Goal: Information Seeking & Learning: Check status

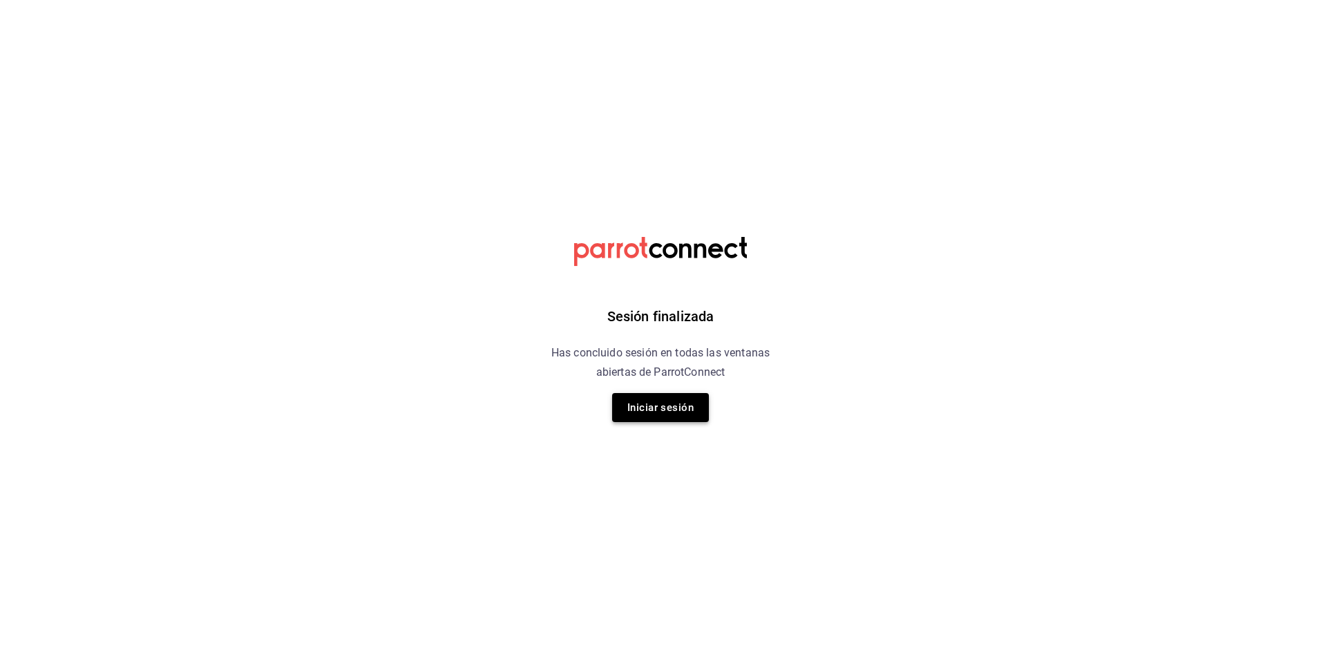
click at [639, 276] on button "Iniciar sesión" at bounding box center [660, 407] width 97 height 29
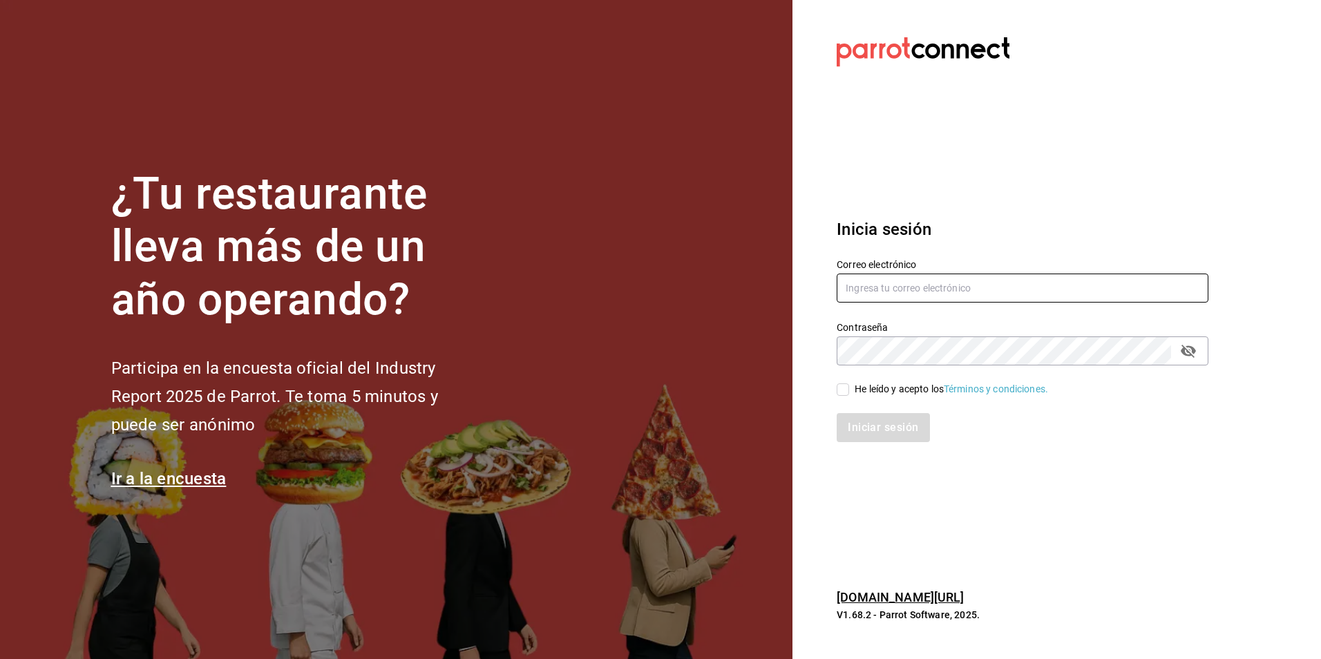
type input "atzhiri.figueroa@costeno.com"
click at [656, 276] on input "atzhiri.figueroa@costeno.com" at bounding box center [1023, 288] width 372 height 29
click at [656, 276] on input "He leído y acepto los Términos y condiciones." at bounding box center [843, 390] width 12 height 12
checkbox input "true"
click at [656, 276] on button "Iniciar sesión" at bounding box center [884, 427] width 94 height 29
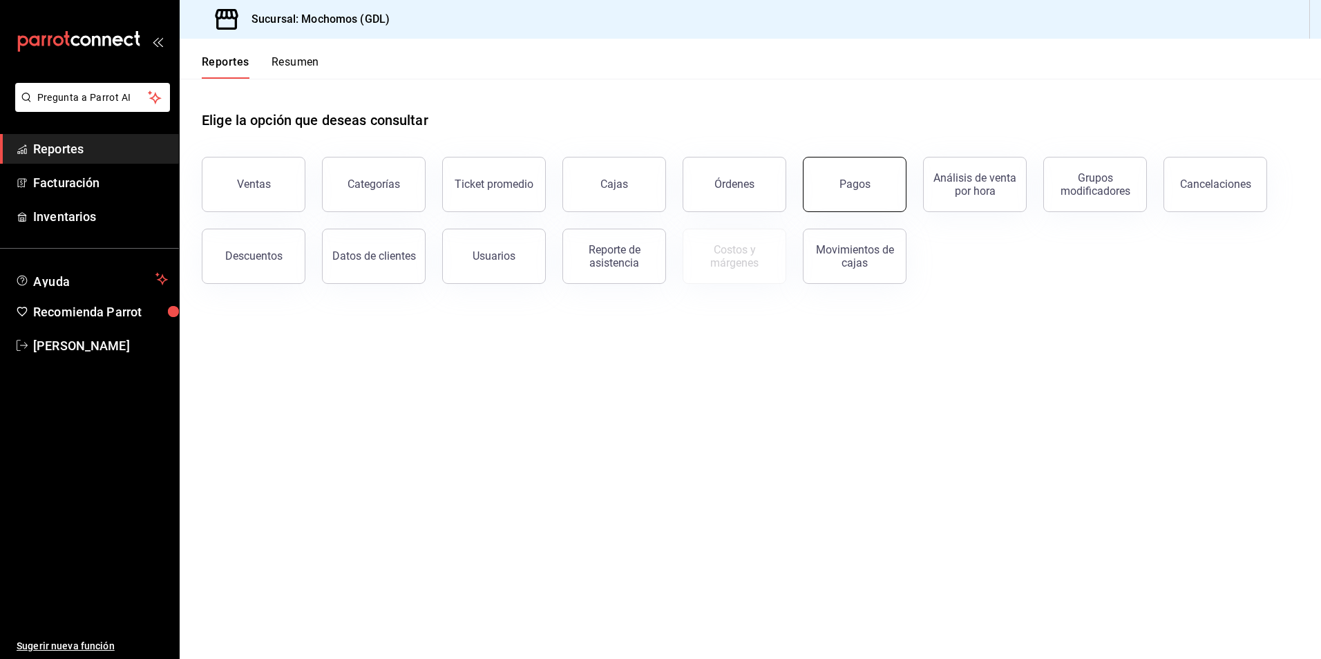
click at [815, 182] on button "Pagos" at bounding box center [855, 184] width 104 height 55
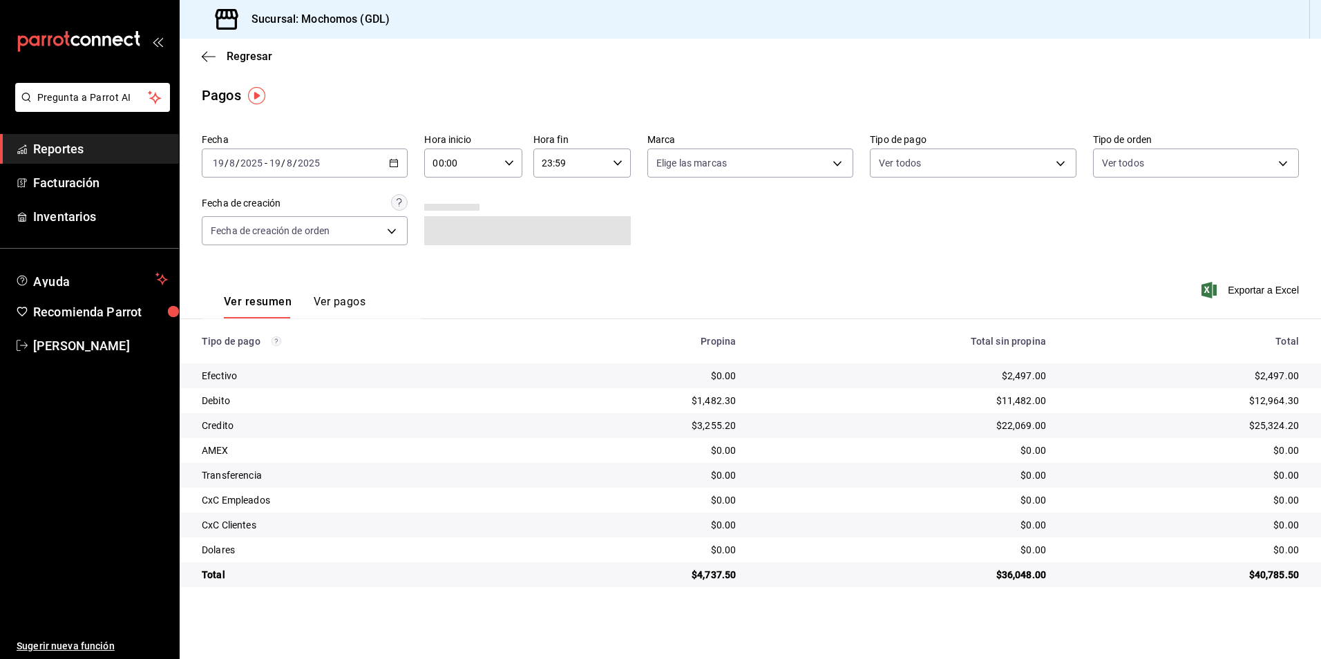
click at [479, 160] on input "00:00" at bounding box center [461, 163] width 74 height 28
click at [455, 226] on span "05" at bounding box center [448, 225] width 27 height 11
type input "05:00"
click at [697, 173] on div at bounding box center [660, 329] width 1321 height 659
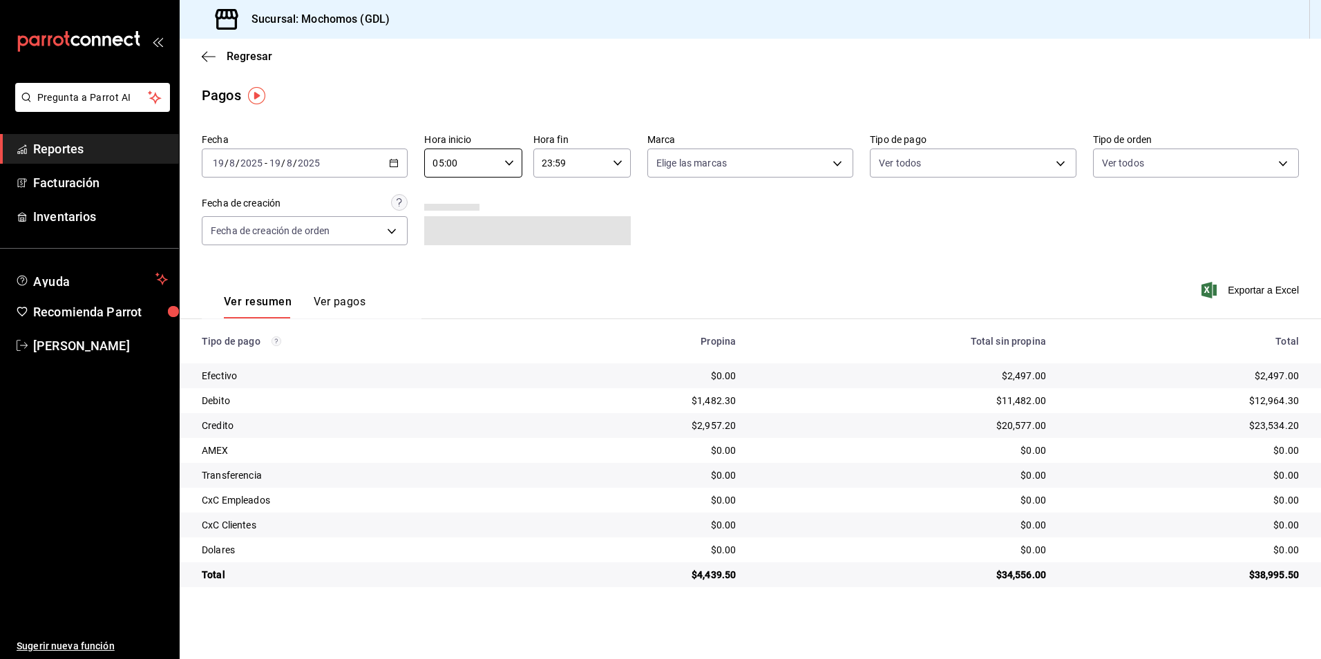
click at [701, 160] on body "Pregunta a Parrot AI Reportes Facturación Inventarios Ayuda Recomienda Parrot A…" at bounding box center [660, 329] width 1321 height 659
click at [736, 252] on li "Mochomos (GDL)" at bounding box center [750, 262] width 205 height 31
type input "36c25d4a-7cb0-456c-a434-e981d54830bc"
checkbox input "true"
click at [920, 170] on div at bounding box center [660, 329] width 1321 height 659
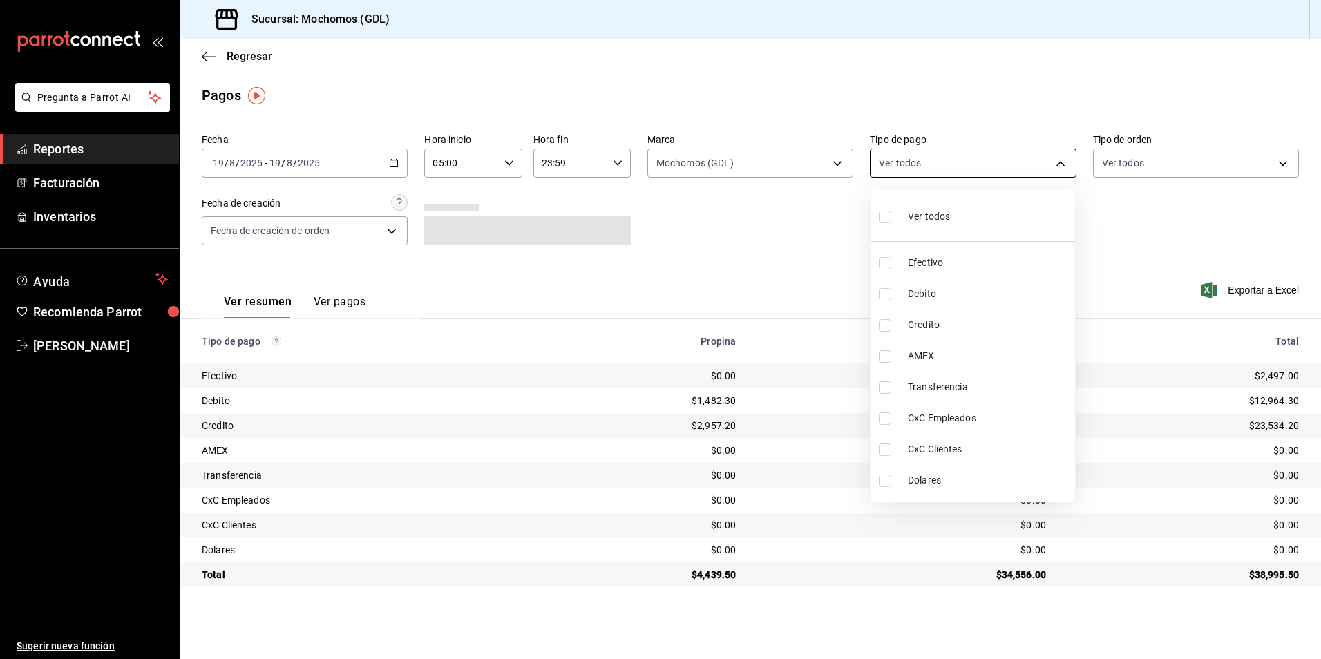
click at [909, 163] on body "Pregunta a Parrot AI Reportes Facturación Inventarios Ayuda Recomienda Parrot A…" at bounding box center [660, 329] width 1321 height 659
click at [918, 226] on div "Ver todos" at bounding box center [914, 215] width 71 height 30
type input "43f15ab9-6aaf-467e-828e-46d2c45c5663,c4bdfb15-5497-4aae-ad2b-38852a02f4e8,2255b…"
checkbox input "true"
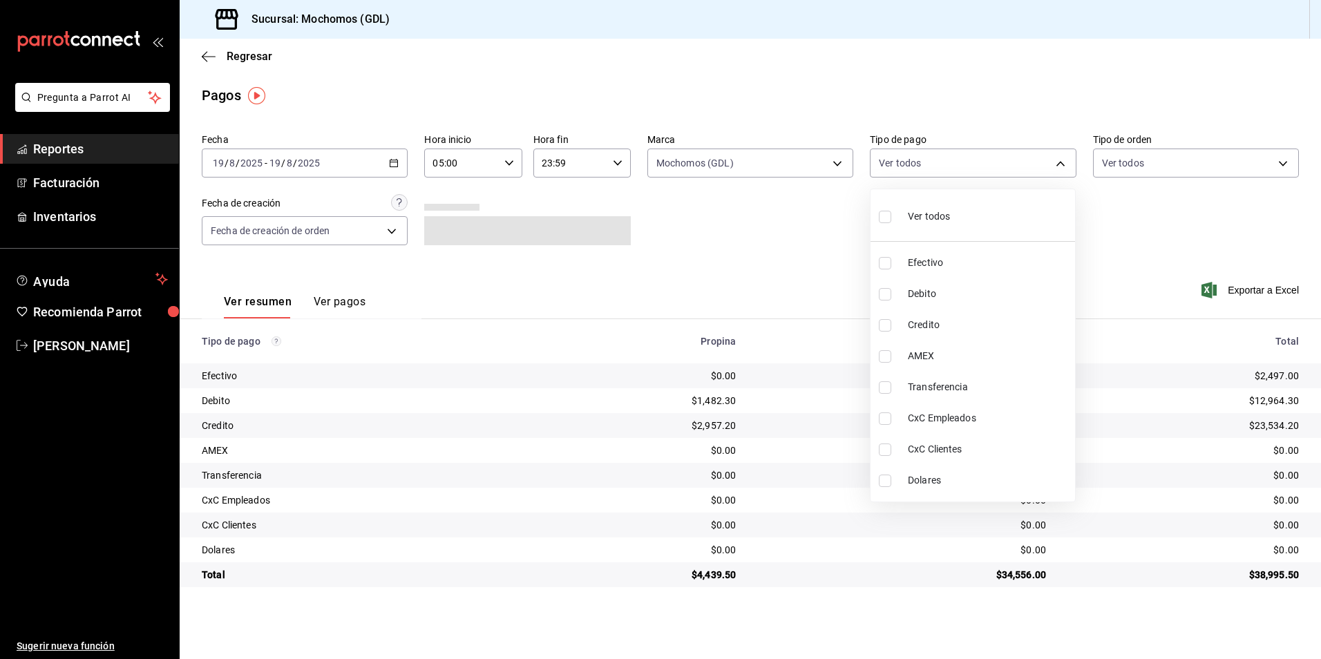
checkbox input "true"
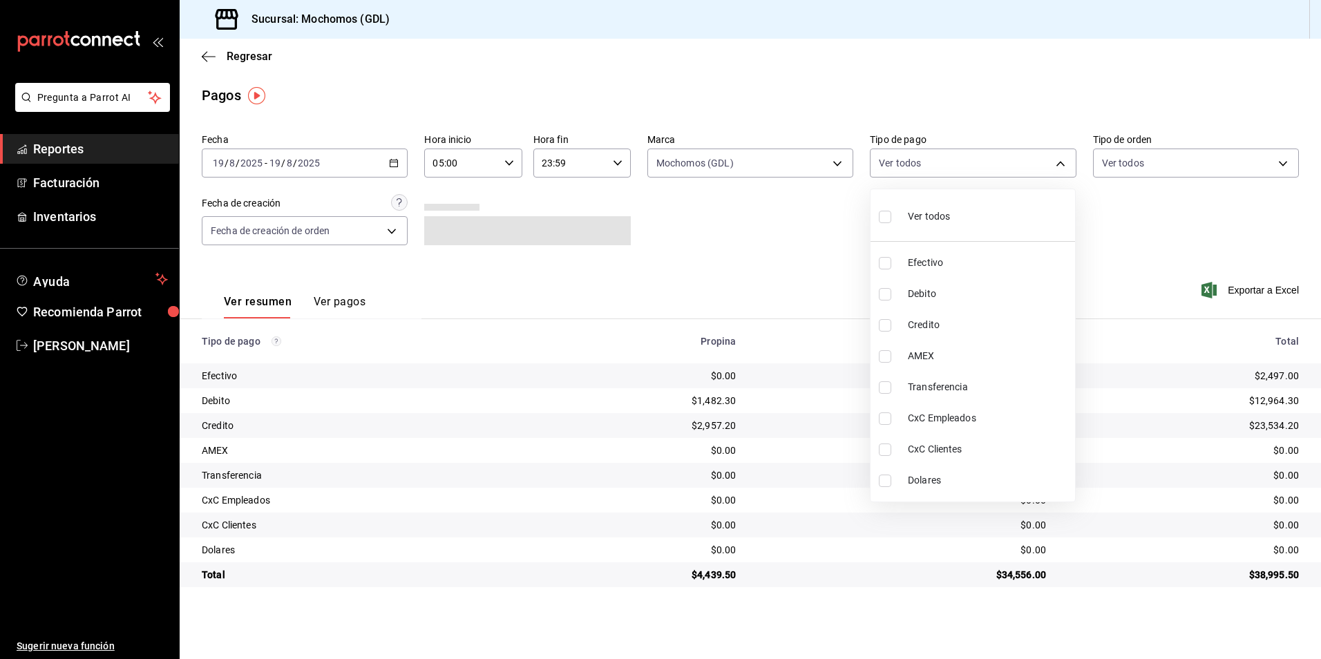
checkbox input "true"
drag, startPoint x: 1139, startPoint y: 151, endPoint x: 1125, endPoint y: 164, distance: 19.1
click at [1128, 164] on div at bounding box center [660, 329] width 1321 height 659
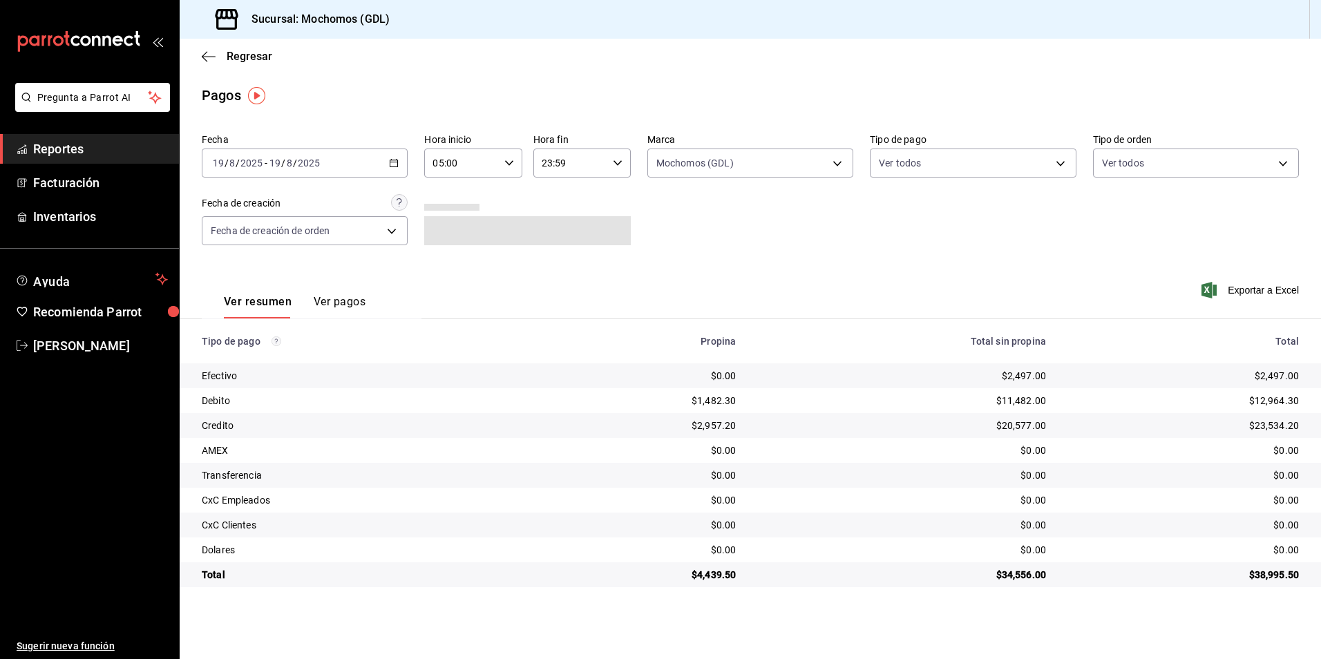
click at [1120, 164] on div "Ver todos Efectivo Debito Credito AMEX Transferencia CxC Empleados CxC Clientes…" at bounding box center [660, 329] width 1321 height 659
click at [1120, 164] on body "Pregunta a Parrot AI Reportes Facturación Inventarios Ayuda Recomienda Parrot A…" at bounding box center [660, 329] width 1321 height 659
click at [1123, 210] on div "Ver todos" at bounding box center [1137, 215] width 71 height 30
type input "c3d0baef-30c0-4718-9d76-caab43e27316,13c4cc4a-99d2-42c0-ba96-c3de8c08c13d,7b791…"
checkbox input "true"
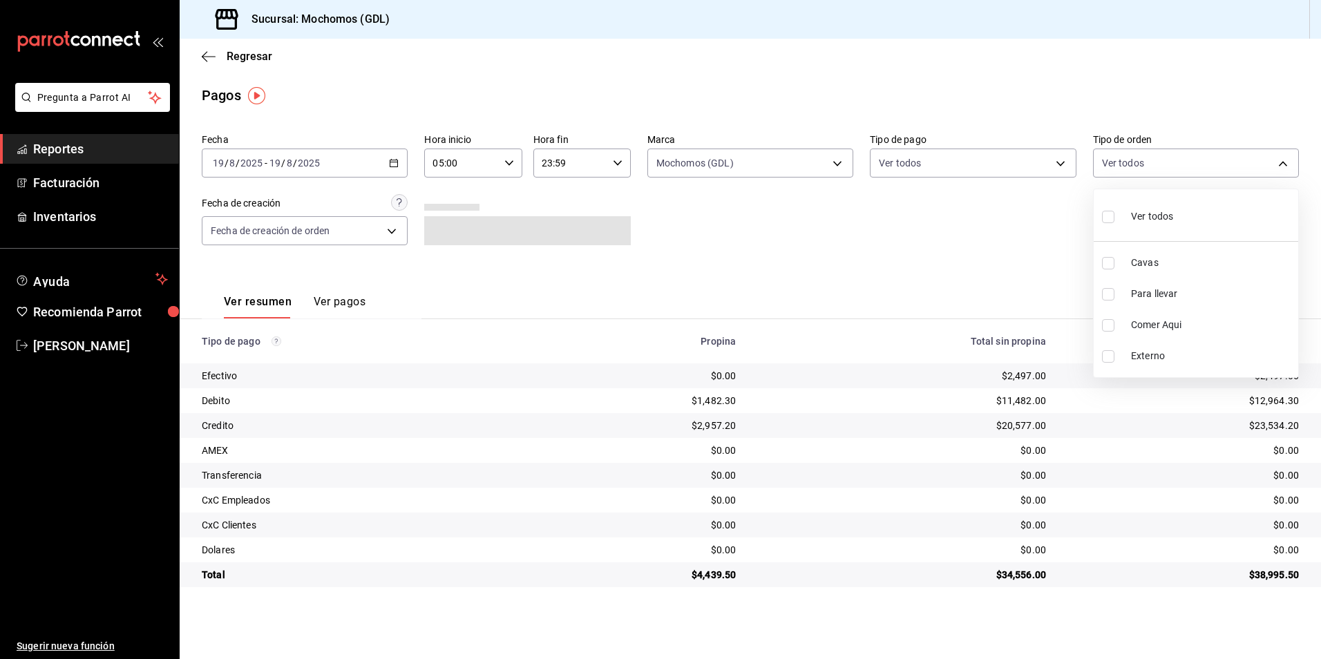
checkbox input "true"
click at [690, 282] on div at bounding box center [660, 329] width 1321 height 659
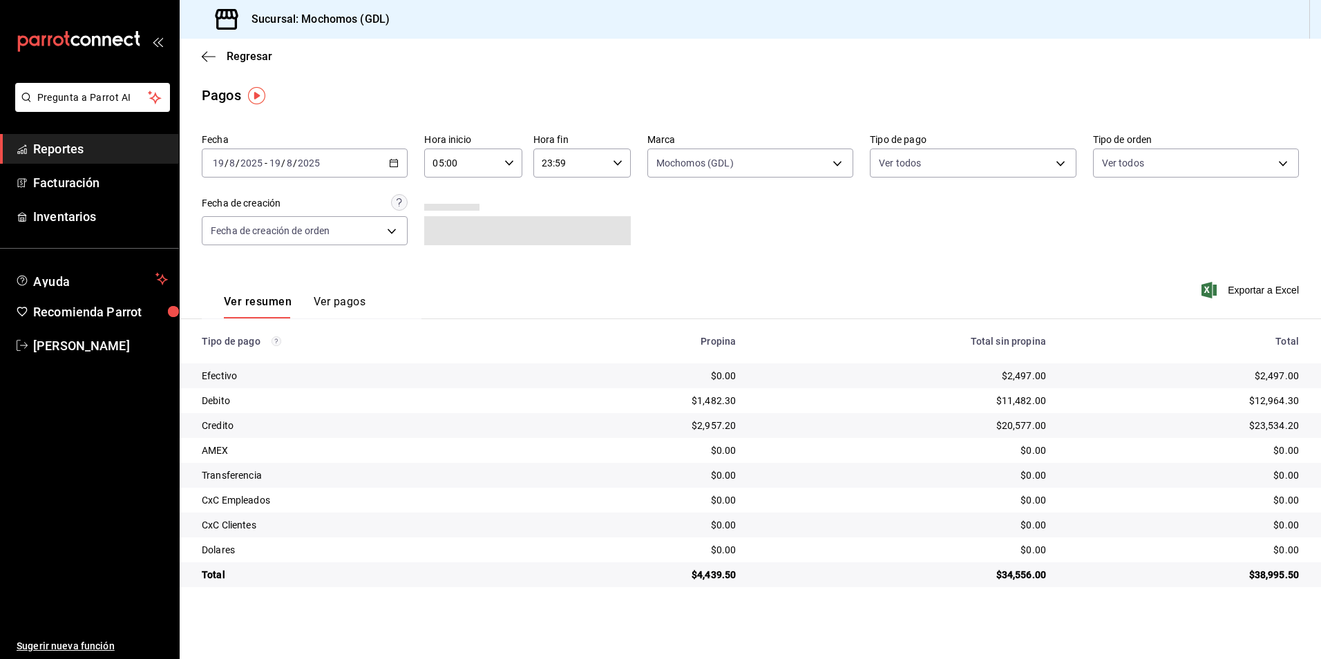
click at [854, 248] on div "Fecha 2025-08-19 19 / 8 / 2025 - 2025-08-19 19 / 8 / 2025 Hora inicio 05:00 Hor…" at bounding box center [750, 195] width 1097 height 134
click at [862, 232] on div "Fecha 2025-08-19 19 / 8 / 2025 - 2025-08-19 19 / 8 / 2025 Hora inicio 05:00 Hor…" at bounding box center [750, 195] width 1097 height 134
click at [478, 267] on div "Ver resumen Ver pagos Exportar a Excel" at bounding box center [751, 298] width 1142 height 73
click at [711, 157] on body "Pregunta a Parrot AI Reportes Facturación Inventarios Ayuda Recomienda Parrot A…" at bounding box center [660, 329] width 1321 height 659
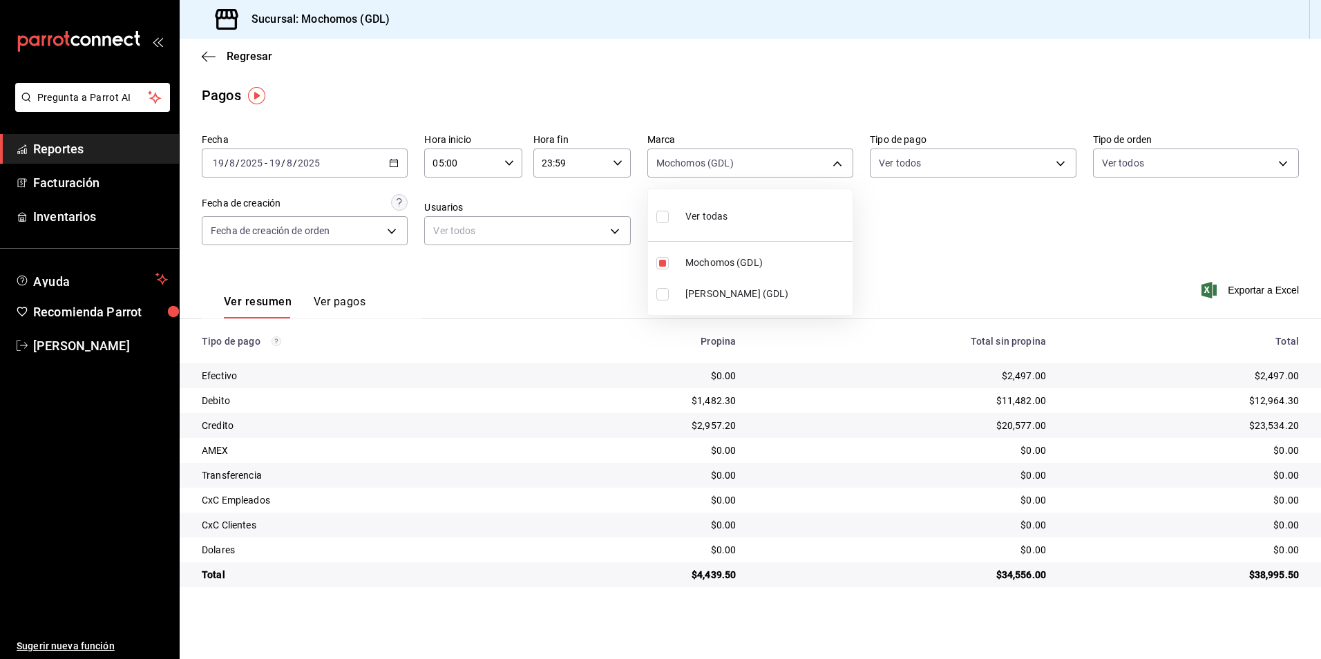
click at [721, 213] on span "Ver todas" at bounding box center [707, 216] width 42 height 15
type input "36c25d4a-7cb0-456c-a434-e981d54830bc,9cac9703-0c5a-4d8b-addd-5b6b571d65b9"
checkbox input "true"
click at [891, 244] on div at bounding box center [660, 329] width 1321 height 659
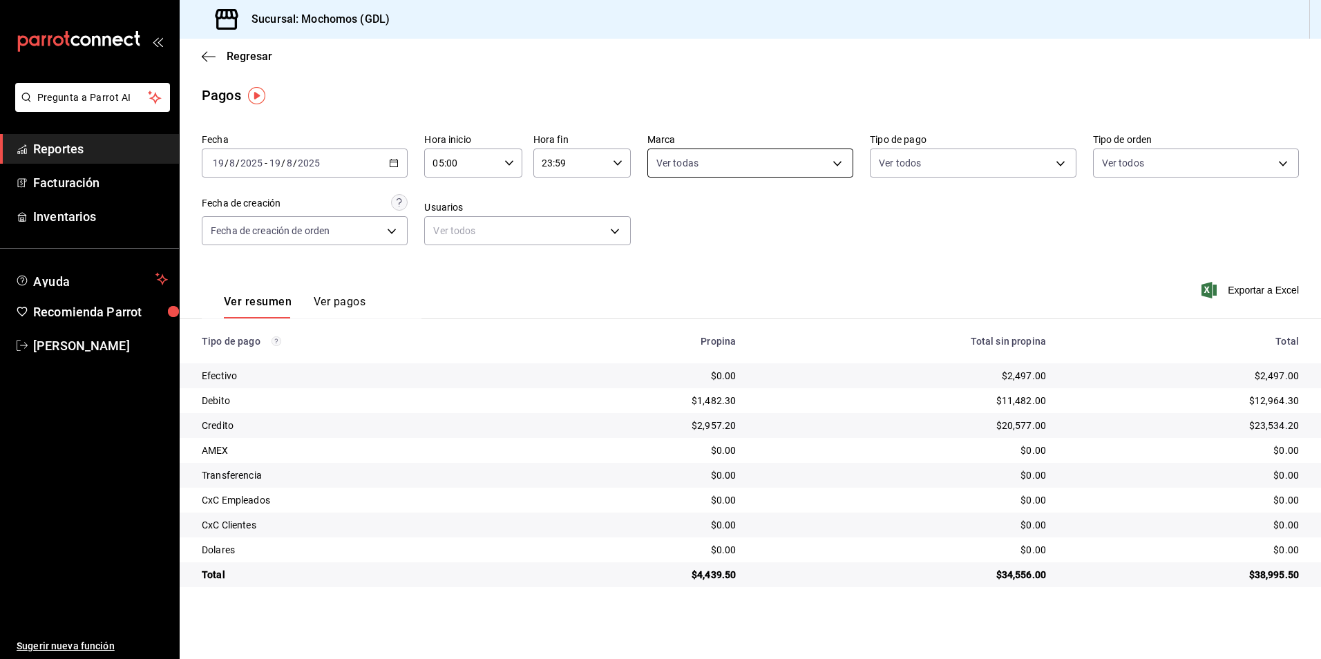
click at [757, 170] on body "Pregunta a Parrot AI Reportes Facturación Inventarios Ayuda Recomienda Parrot A…" at bounding box center [660, 329] width 1321 height 659
click at [292, 166] on div at bounding box center [660, 329] width 1321 height 659
click at [255, 161] on input "2025" at bounding box center [251, 163] width 23 height 11
click at [271, 198] on span "Hoy" at bounding box center [267, 205] width 107 height 15
click at [857, 267] on div "Ver resumen Ver pagos Exportar a Excel" at bounding box center [751, 298] width 1142 height 73
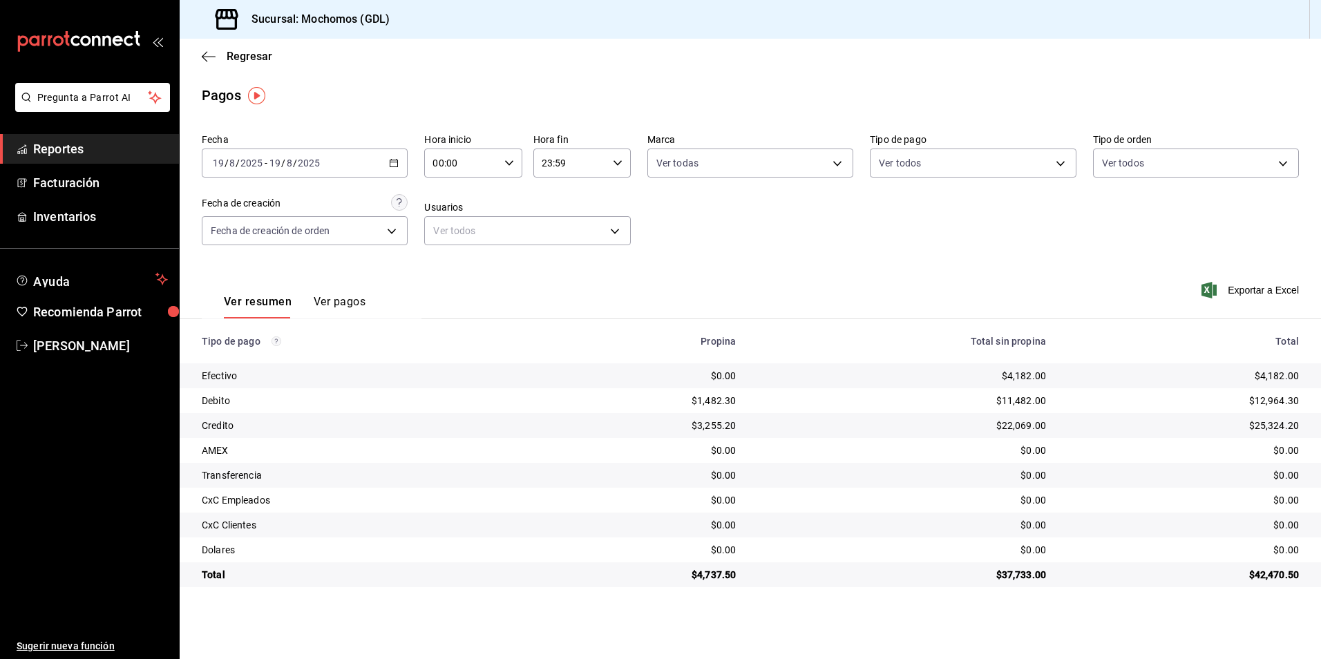
click at [491, 169] on input "00:00" at bounding box center [461, 163] width 74 height 28
click at [446, 232] on button "05" at bounding box center [449, 226] width 44 height 28
click at [865, 265] on div at bounding box center [660, 329] width 1321 height 659
drag, startPoint x: 286, startPoint y: 178, endPoint x: 276, endPoint y: 145, distance: 34.1
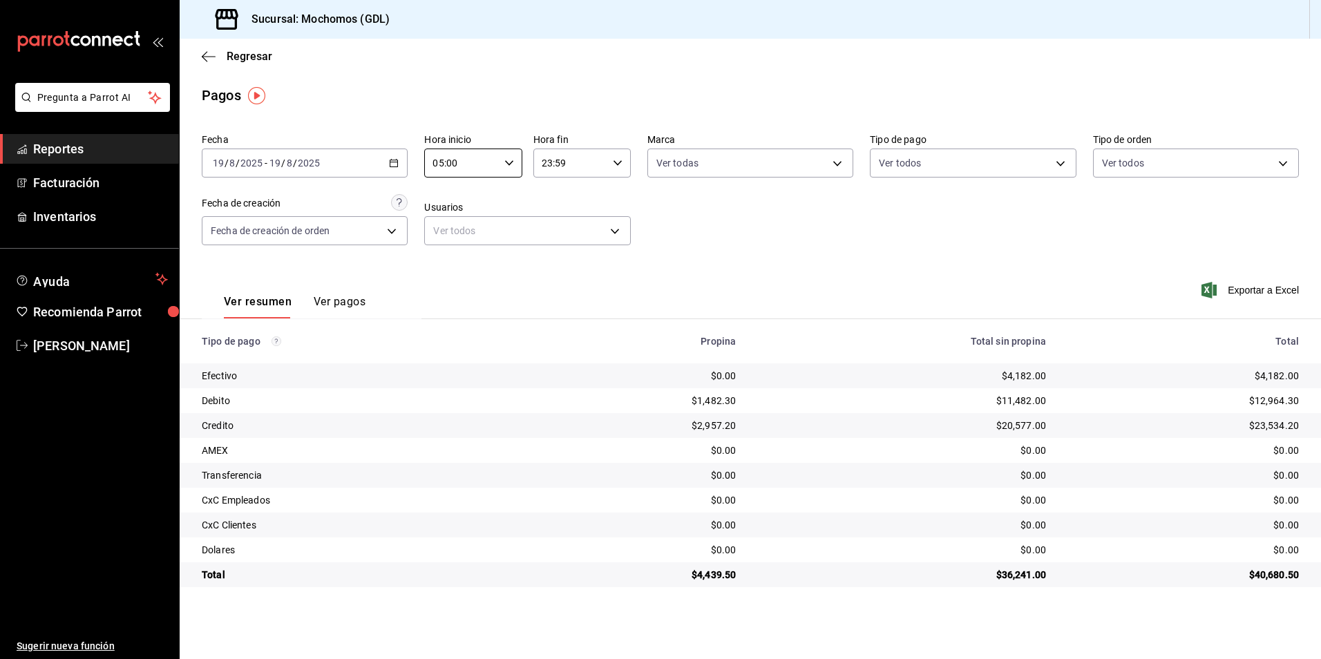
click at [286, 178] on div "Fecha 2025-08-19 19 / 8 / 2025 - 2025-08-19 19 / 8 / 2025 Hora inicio 05:00 Hor…" at bounding box center [750, 195] width 1097 height 134
click at [266, 137] on label "Fecha" at bounding box center [305, 140] width 206 height 10
click at [258, 156] on div "2025-08-19 19 / 8 / 2025 - 2025-08-19 19 / 8 / 2025" at bounding box center [305, 163] width 206 height 29
click at [234, 205] on span "Hoy" at bounding box center [267, 205] width 107 height 15
click at [399, 163] on div "2025-08-19 19 / 8 / 2025 - 2025-08-19 19 / 8 / 2025" at bounding box center [305, 163] width 206 height 29
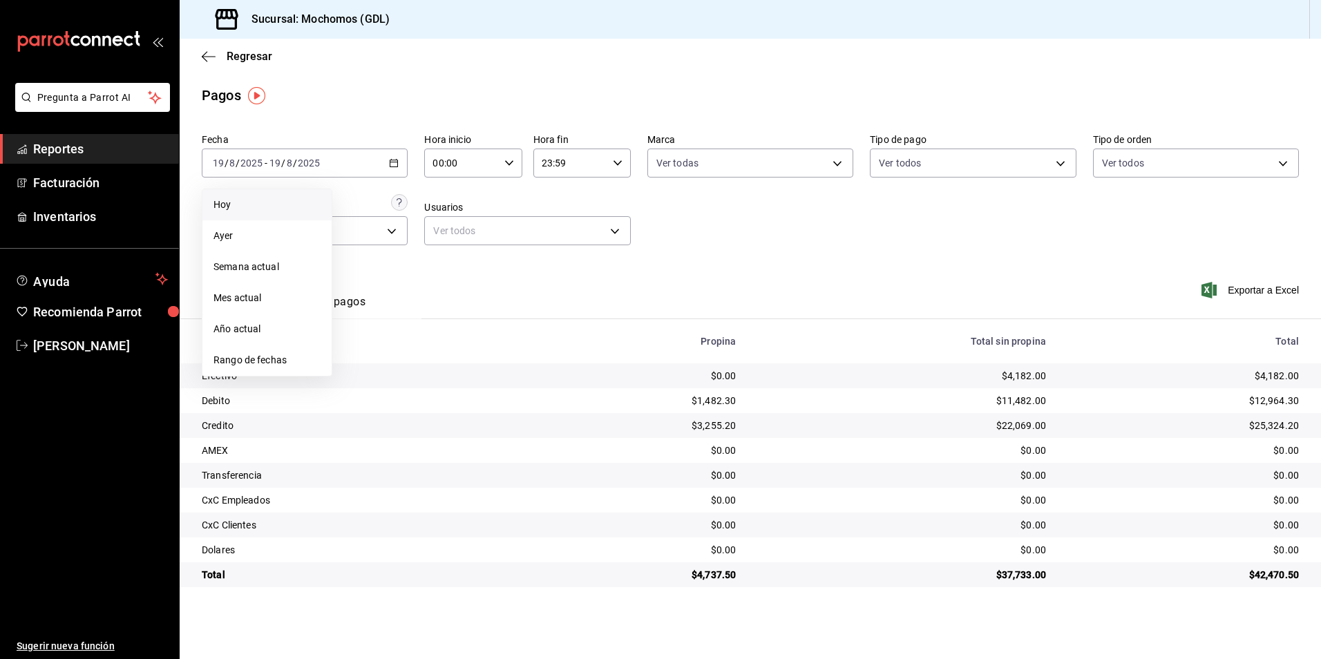
click at [511, 167] on icon "button" at bounding box center [509, 163] width 10 height 10
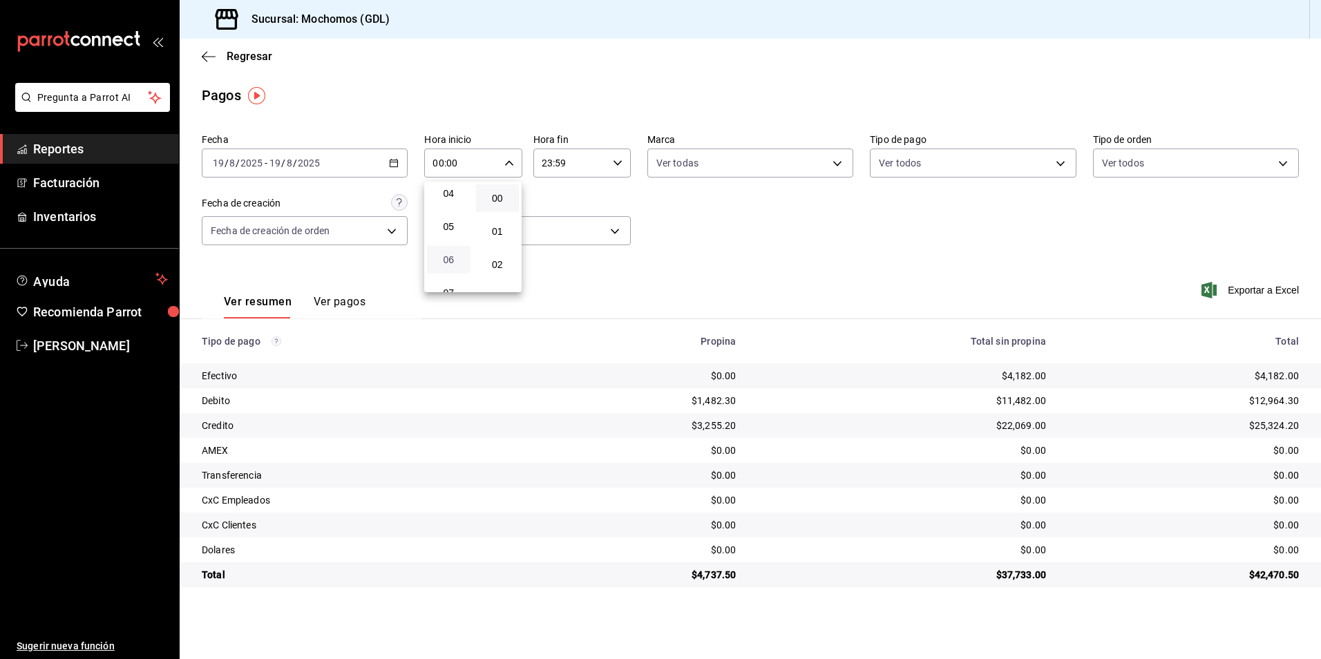
scroll to position [138, 0]
click at [451, 222] on span "05" at bounding box center [448, 225] width 27 height 11
click at [853, 230] on div at bounding box center [660, 329] width 1321 height 659
click at [338, 166] on div "2025-08-19 19 / 8 / 2025 - 2025-08-19 19 / 8 / 2025" at bounding box center [305, 163] width 206 height 29
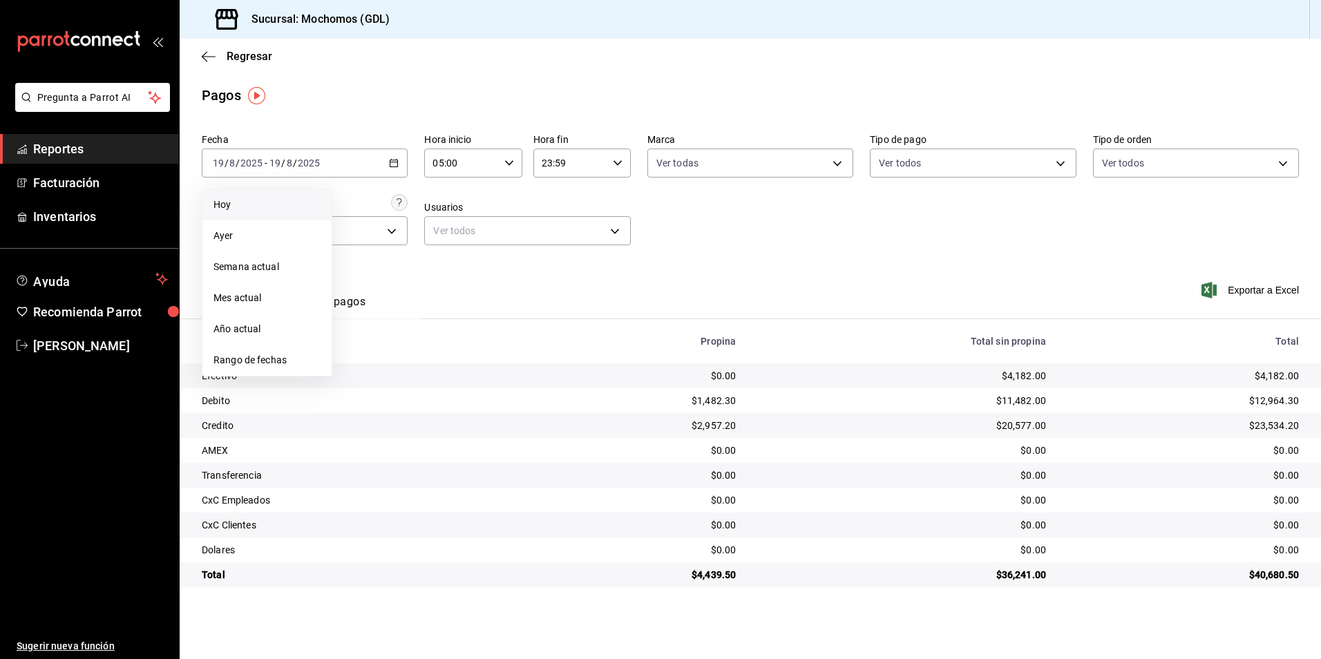
click at [245, 209] on span "Hoy" at bounding box center [267, 205] width 107 height 15
type input "00:00"
click at [266, 163] on span "-" at bounding box center [266, 163] width 3 height 11
click at [740, 164] on body "Pregunta a Parrot AI Reportes Facturación Inventarios Ayuda Recomienda Parrot A…" at bounding box center [660, 329] width 1321 height 659
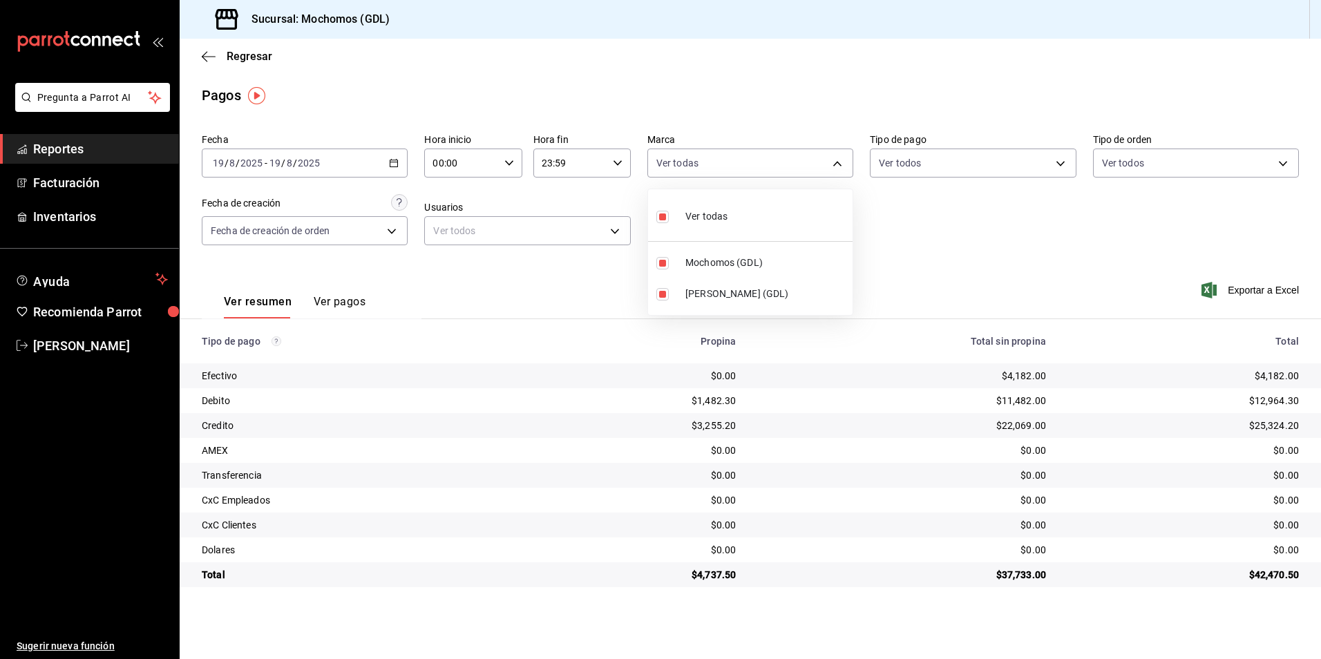
click at [724, 164] on div at bounding box center [660, 329] width 1321 height 659
drag, startPoint x: 699, startPoint y: 175, endPoint x: 677, endPoint y: 233, distance: 62.4
click at [698, 182] on body "Pregunta a Parrot AI Reportes Facturación Inventarios Ayuda Recomienda Parrot A…" at bounding box center [660, 329] width 1321 height 659
click at [678, 217] on div "Ver todas" at bounding box center [692, 215] width 71 height 30
checkbox input "false"
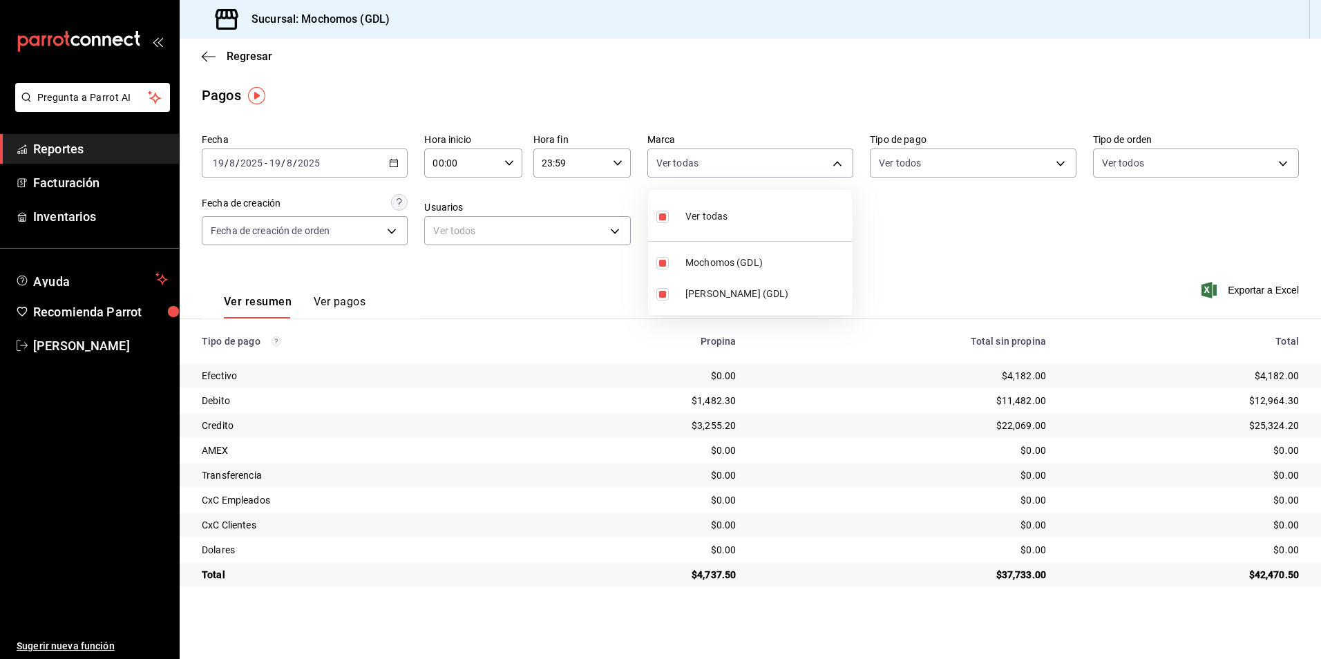
checkbox input "false"
click at [683, 262] on li "Mochomos (GDL)" at bounding box center [750, 262] width 205 height 31
type input "36c25d4a-7cb0-456c-a434-e981d54830bc"
checkbox input "true"
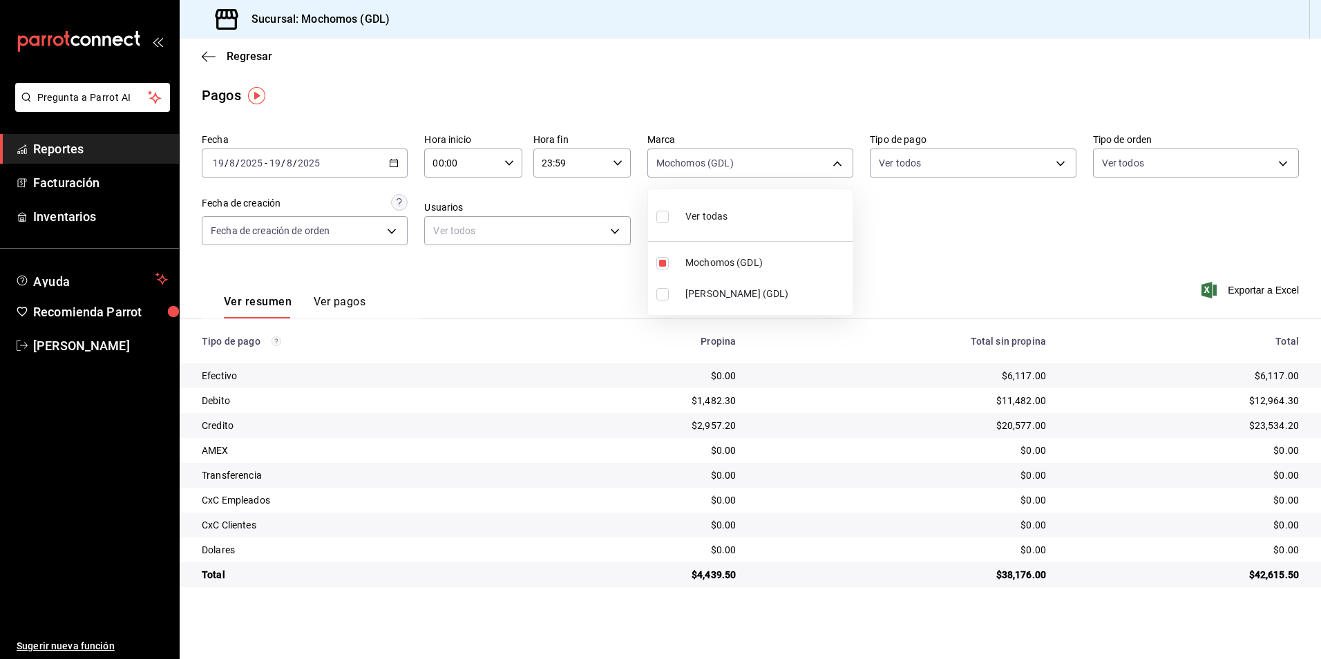
click at [923, 225] on div at bounding box center [660, 329] width 1321 height 659
